Goal: Information Seeking & Learning: Learn about a topic

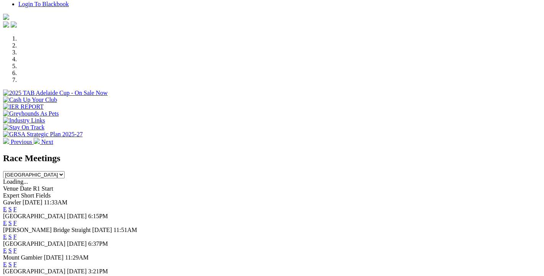
scroll to position [289, 0]
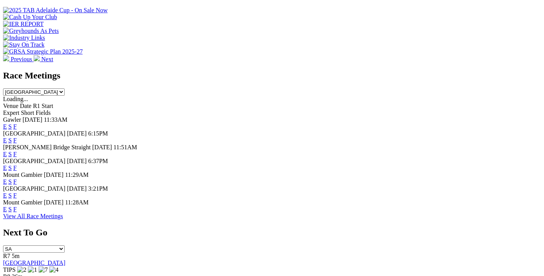
click at [17, 192] on link "F" at bounding box center [14, 195] width 3 height 7
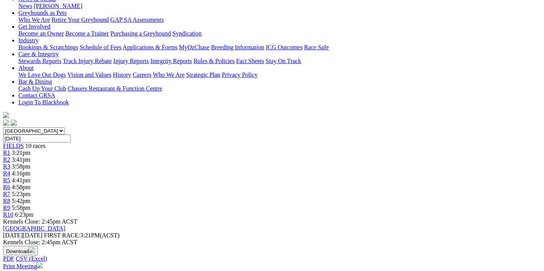
scroll to position [81, 0]
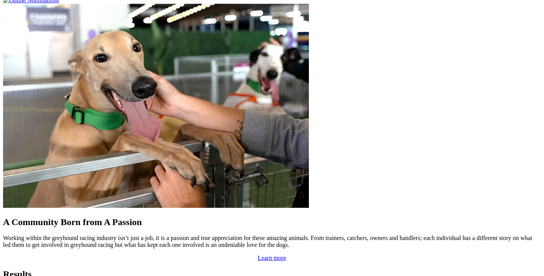
scroll to position [745, 0]
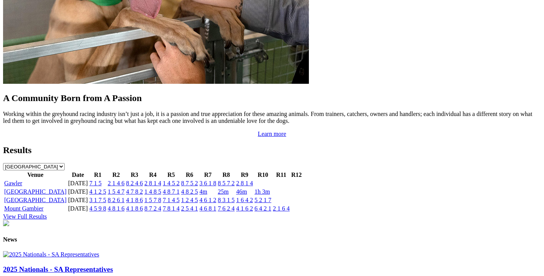
click at [22, 180] on link "Gawler" at bounding box center [13, 183] width 18 height 7
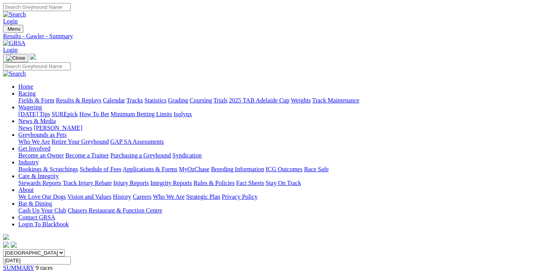
scroll to position [81, 0]
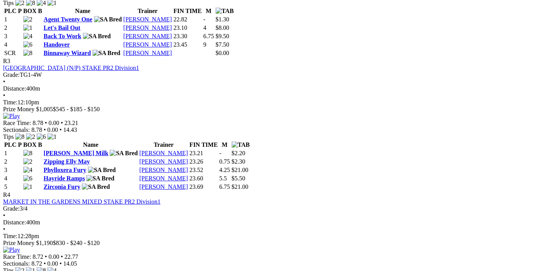
scroll to position [447, 0]
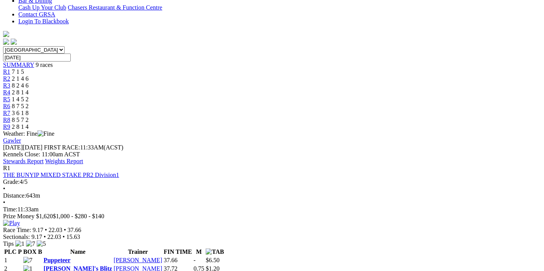
scroll to position [81, 0]
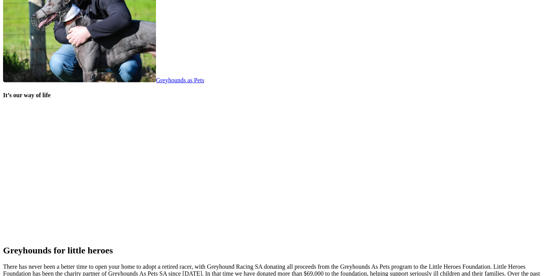
scroll to position [1681, 0]
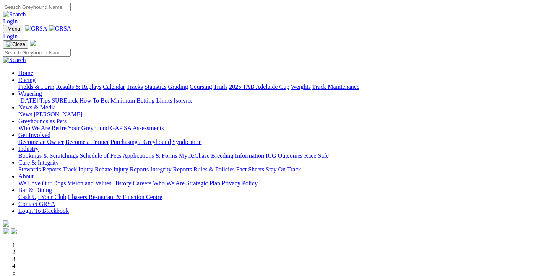
scroll to position [1681, 0]
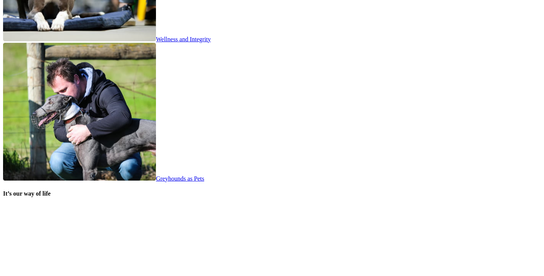
scroll to position [1557, 0]
